Goal: Communication & Community: Answer question/provide support

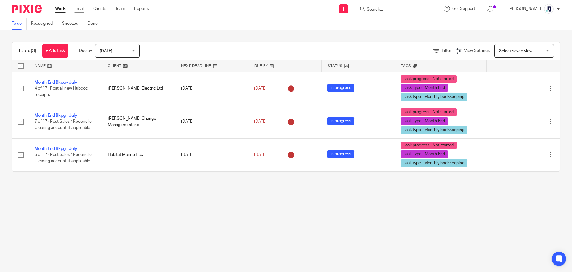
click at [80, 10] on link "Email" at bounding box center [80, 9] width 10 height 6
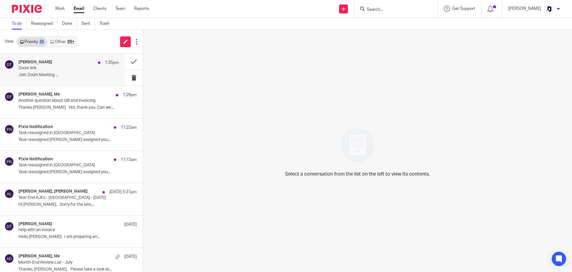
click at [80, 70] on p "Zoom link" at bounding box center [58, 68] width 80 height 5
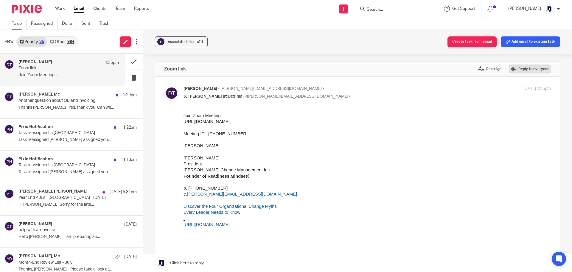
click at [515, 70] on label "Reply to everyone" at bounding box center [530, 68] width 42 height 9
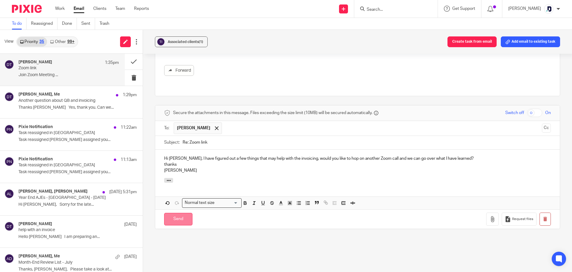
drag, startPoint x: 187, startPoint y: 213, endPoint x: 184, endPoint y: 218, distance: 5.6
click at [187, 214] on input "Send" at bounding box center [178, 219] width 28 height 13
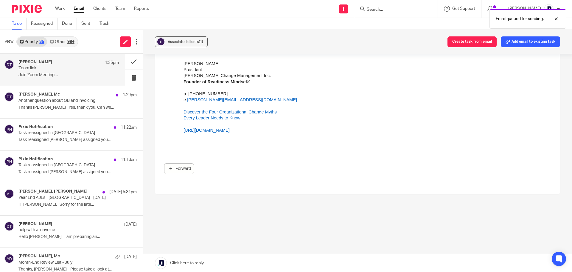
scroll to position [88, 0]
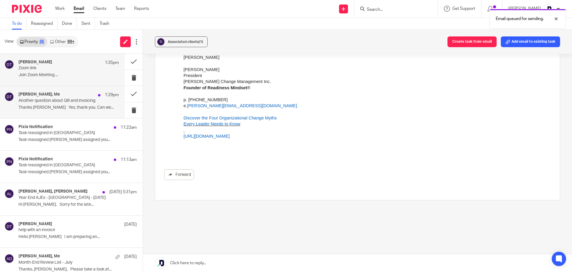
click at [82, 101] on p "Another question about QB and invoicing" at bounding box center [58, 100] width 80 height 5
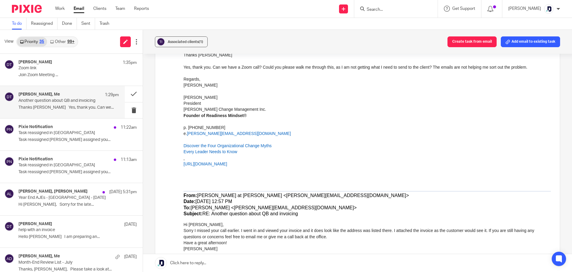
scroll to position [298, 0]
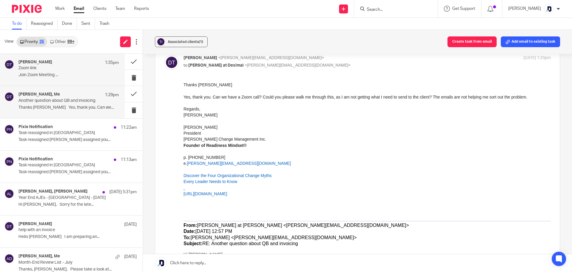
click at [44, 61] on h4 "[PERSON_NAME]" at bounding box center [35, 62] width 34 height 5
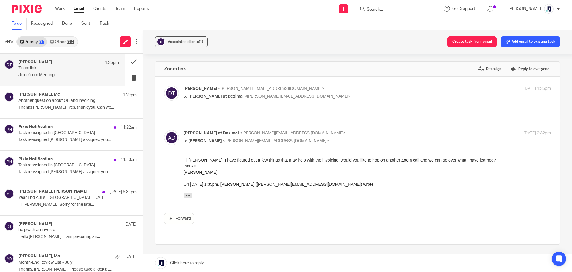
scroll to position [0, 0]
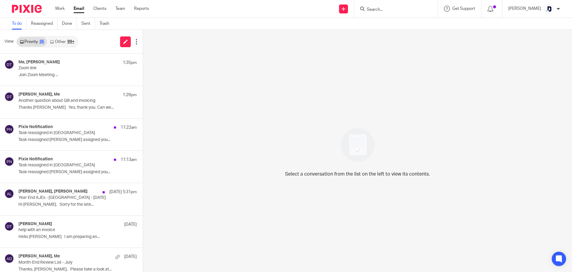
click at [380, 61] on div "Select a conversation from the list on the left to view its contents." at bounding box center [357, 151] width 429 height 242
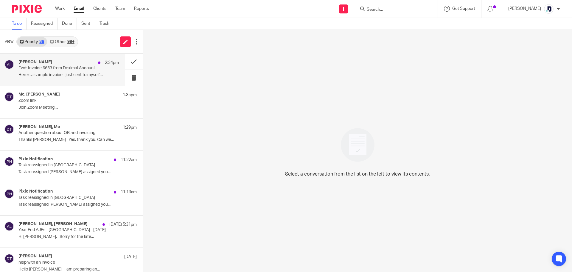
click at [74, 76] on p "Here's a sample invoice I just sent to myself...." at bounding box center [68, 74] width 100 height 5
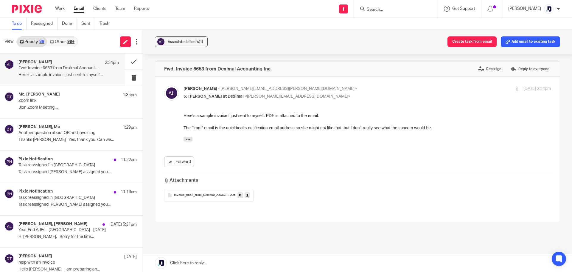
click at [210, 192] on div "Invoice_6653_from_Deximal_Accounting_Inc .pdf" at bounding box center [208, 194] width 89 height 13
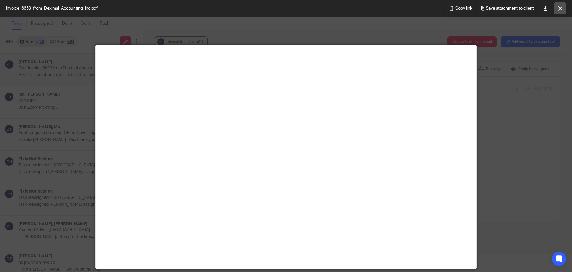
click at [561, 11] on button at bounding box center [560, 8] width 12 height 12
